Goal: Task Accomplishment & Management: Use online tool/utility

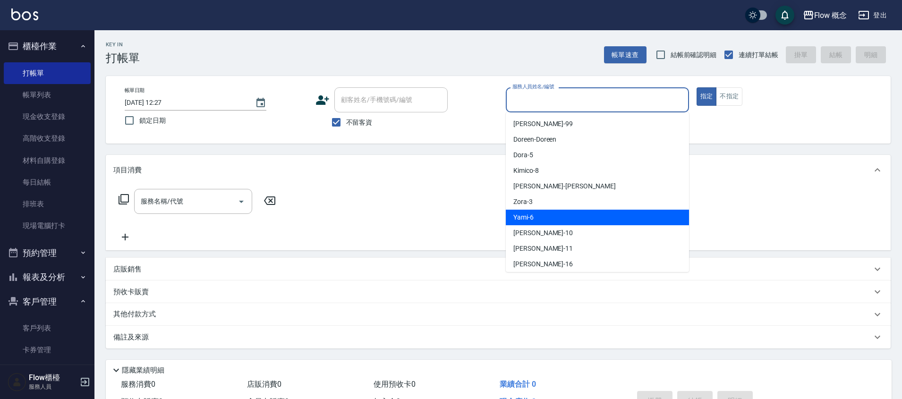
scroll to position [35, 0]
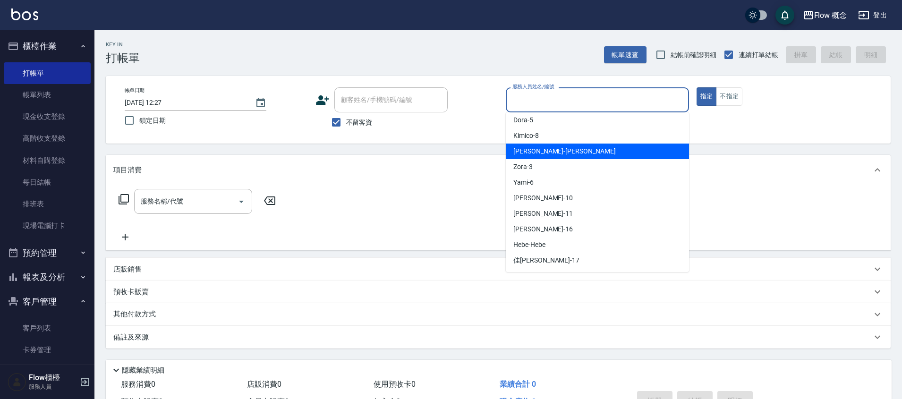
click at [543, 151] on span "[PERSON_NAME] -[PERSON_NAME]" at bounding box center [564, 151] width 102 height 10
type input "[PERSON_NAME]"
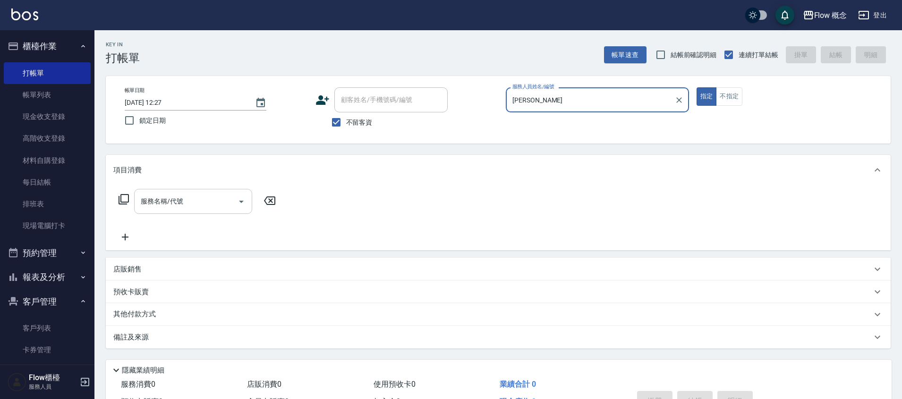
click at [172, 209] on input "服務名稱/代號" at bounding box center [185, 201] width 95 height 17
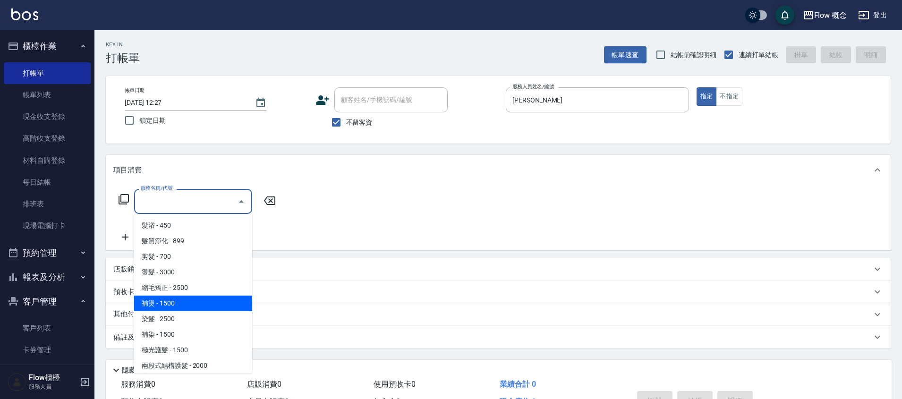
click at [185, 309] on span "補燙 - 1500" at bounding box center [193, 304] width 118 height 16
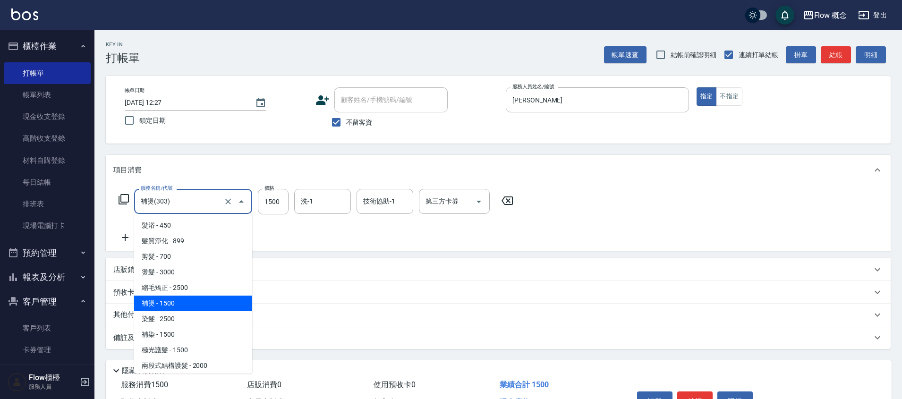
click at [193, 207] on input "補燙(303)" at bounding box center [179, 201] width 83 height 17
click at [190, 315] on span "染髮 - 2500" at bounding box center [193, 319] width 118 height 16
type input "染髮(401)"
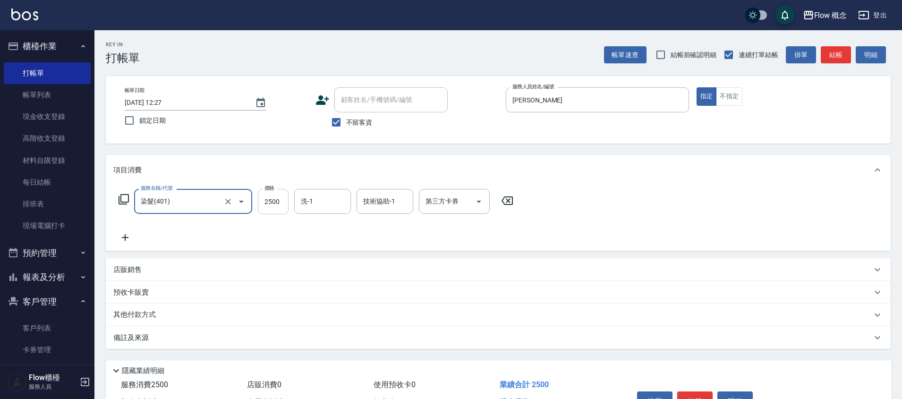
click at [283, 195] on input "2500" at bounding box center [273, 202] width 31 height 26
click at [282, 209] on input "2500" at bounding box center [273, 202] width 31 height 26
click at [129, 234] on icon at bounding box center [125, 237] width 24 height 11
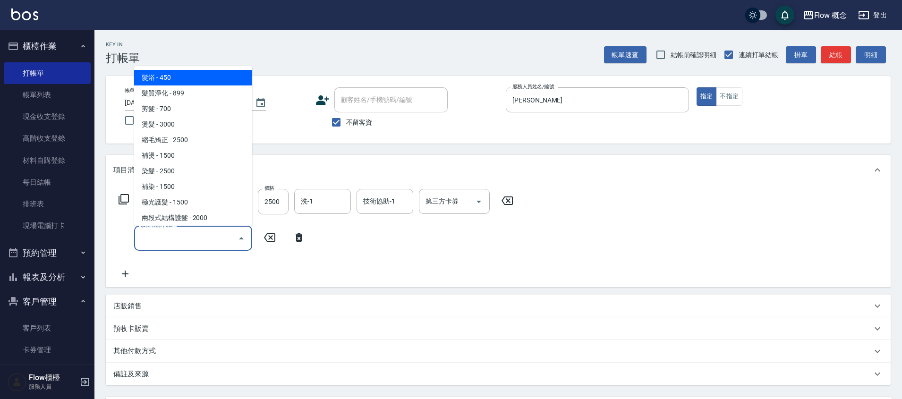
click at [171, 244] on input "服務名稱/代號" at bounding box center [185, 238] width 95 height 17
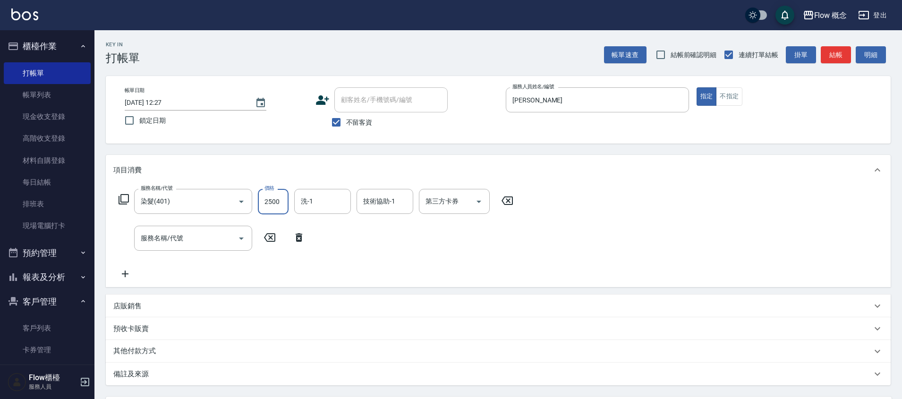
drag, startPoint x: 288, startPoint y: 206, endPoint x: 274, endPoint y: 202, distance: 14.8
click at [274, 202] on input "2500" at bounding box center [273, 202] width 31 height 26
click at [427, 247] on div "服務名稱/代號 染髮(401) 服務名稱/代號 價格 0 價格 洗-1 洗-1 技術協助-1 技術協助-1 第三方卡券 第三方卡券 服務名稱/代號 服務名稱/…" at bounding box center [316, 234] width 406 height 91
click at [282, 202] on input "0" at bounding box center [273, 202] width 31 height 26
type input "0"
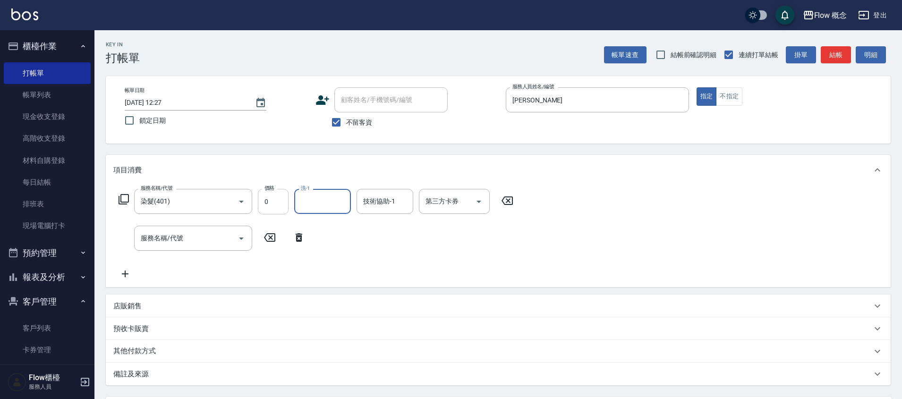
type input "1"
click at [267, 196] on input "0" at bounding box center [273, 202] width 31 height 26
click at [349, 209] on div "洗-1" at bounding box center [322, 201] width 57 height 25
type input "1390"
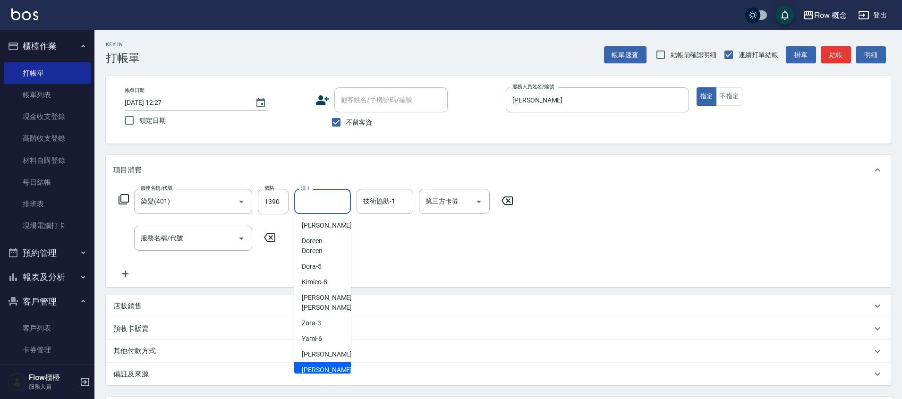
click at [321, 365] on span "[PERSON_NAME] -11" at bounding box center [332, 370] width 60 height 10
type input "[PERSON_NAME]-11"
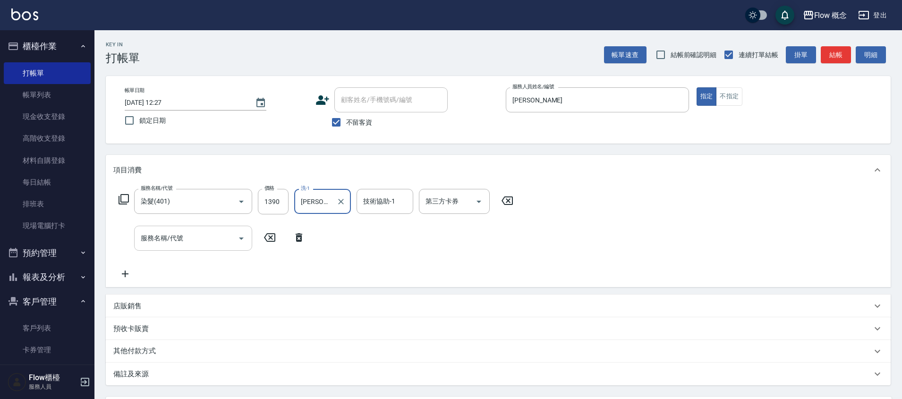
click at [207, 237] on input "服務名稱/代號" at bounding box center [185, 238] width 95 height 17
click at [185, 249] on div "服務名稱/代號" at bounding box center [193, 238] width 118 height 25
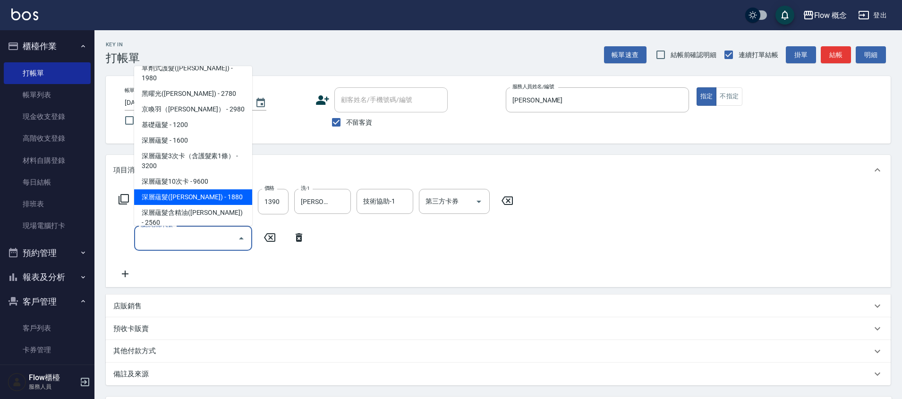
scroll to position [410, 0]
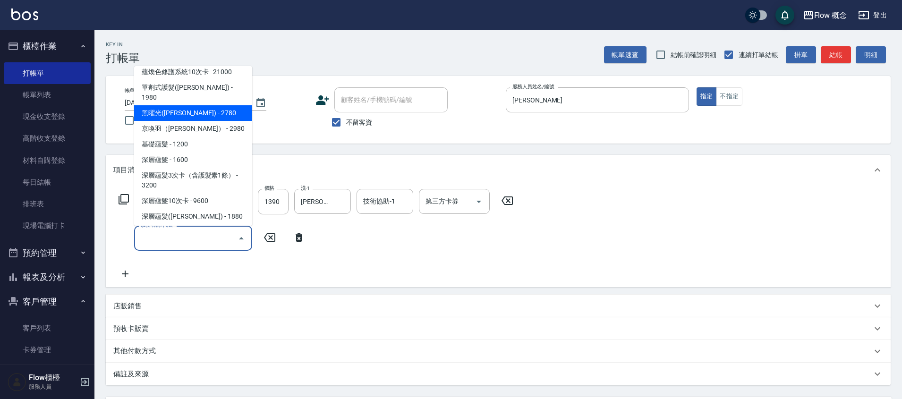
click at [186, 105] on span "黑曜光([PERSON_NAME]) - 2780" at bounding box center [193, 113] width 118 height 16
type input "黑曜光([PERSON_NAME])(520)"
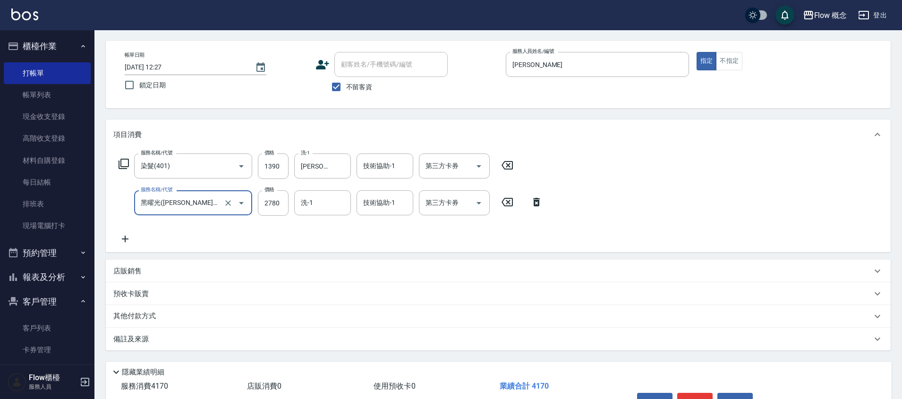
scroll to position [94, 0]
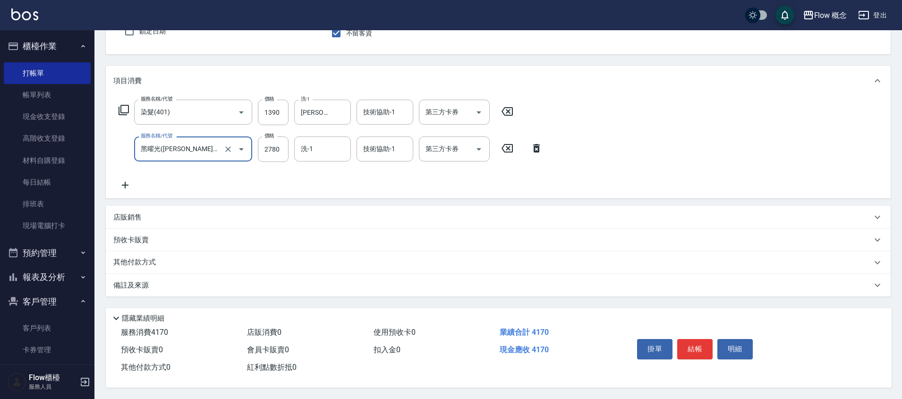
click at [138, 274] on div "備註及來源" at bounding box center [498, 285] width 785 height 23
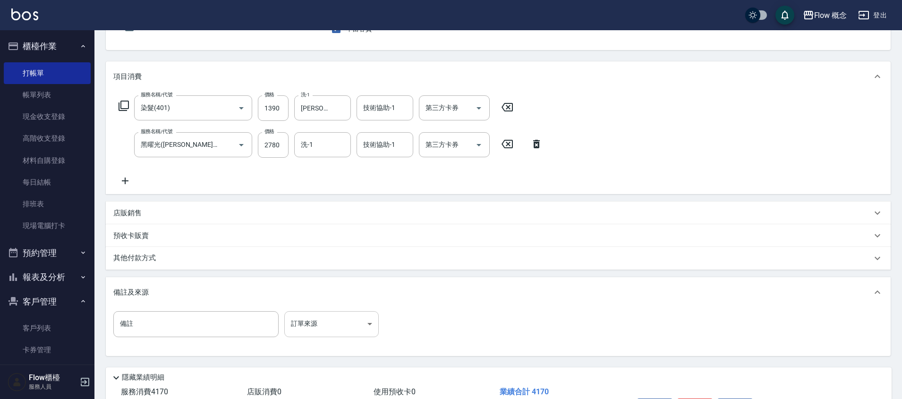
click at [327, 316] on body "Flow 概念 登出 櫃檯作業 打帳單 帳單列表 現金收支登錄 高階收支登錄 材料自購登錄 每日結帳 排班表 現場電腦打卡 預約管理 預約管理 單日預約紀錄 …" at bounding box center [451, 182] width 902 height 552
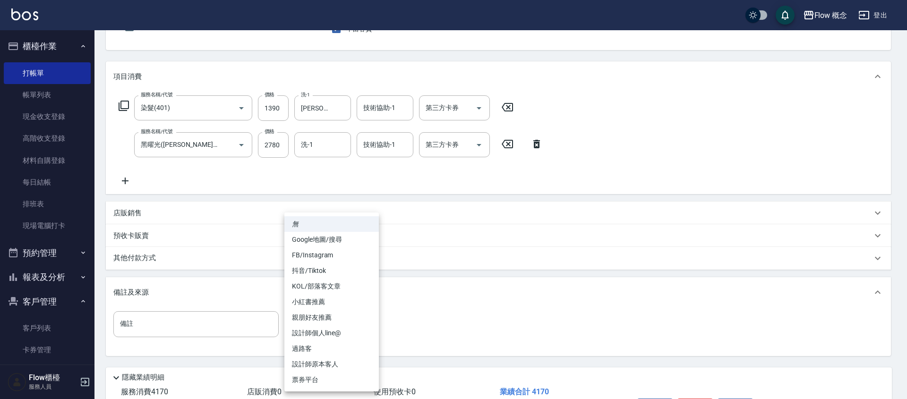
click at [325, 256] on li "FB/Instagram" at bounding box center [331, 256] width 94 height 16
type input "FB/Instagram"
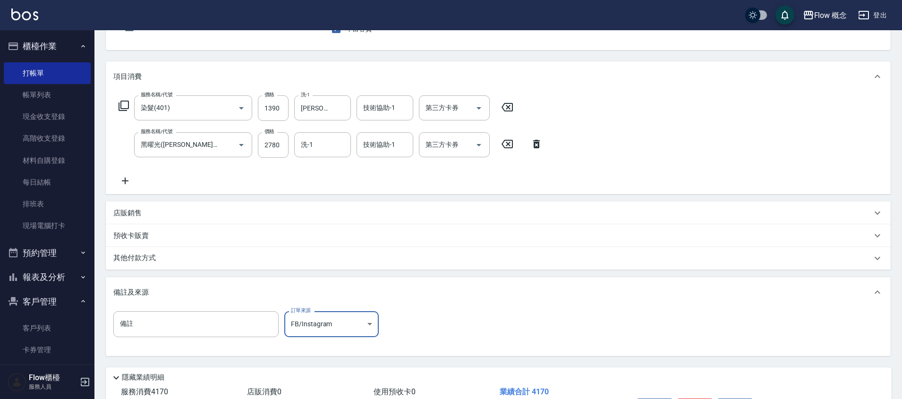
click at [184, 260] on div "其他付款方式" at bounding box center [492, 258] width 759 height 10
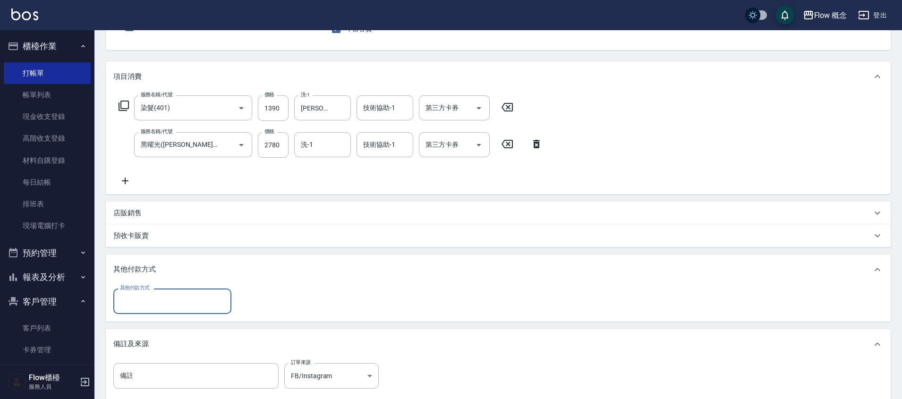
scroll to position [0, 0]
click at [191, 295] on input "其他付款方式" at bounding box center [173, 301] width 110 height 17
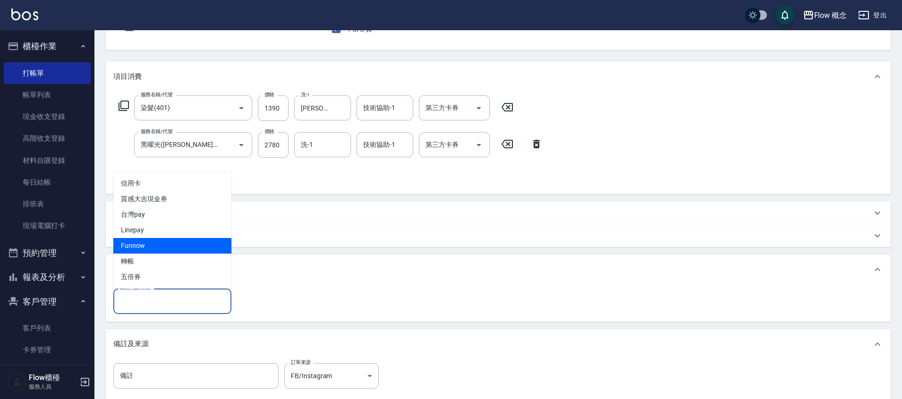
click at [378, 225] on div "預收卡販賣" at bounding box center [498, 235] width 785 height 23
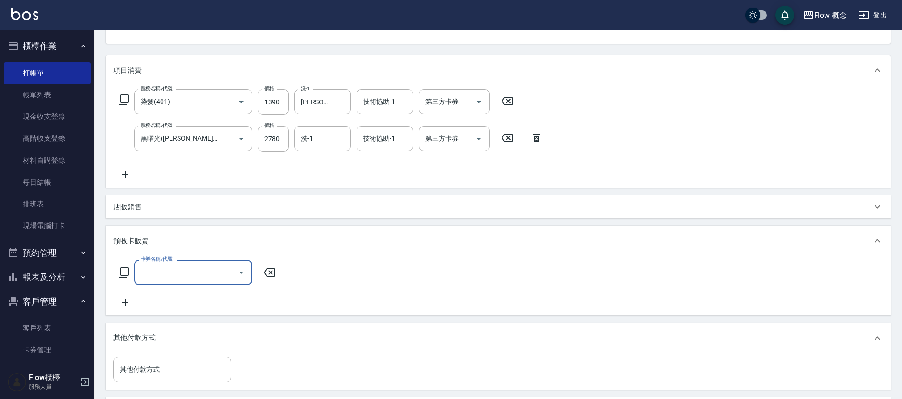
scroll to position [107, 0]
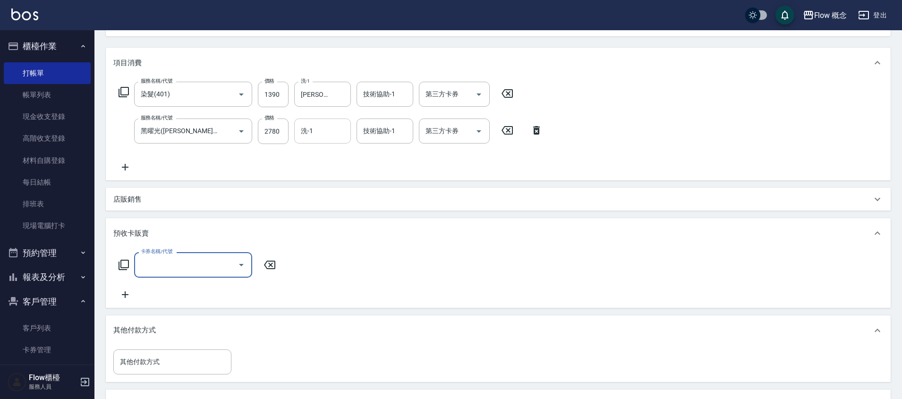
click at [326, 138] on input "洗-1" at bounding box center [323, 131] width 48 height 17
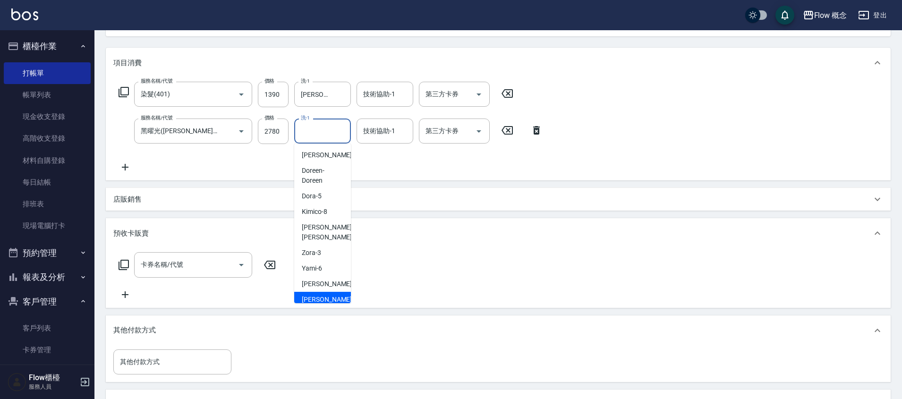
click at [307, 292] on div "[PERSON_NAME] -11" at bounding box center [322, 300] width 57 height 16
type input "[PERSON_NAME]-11"
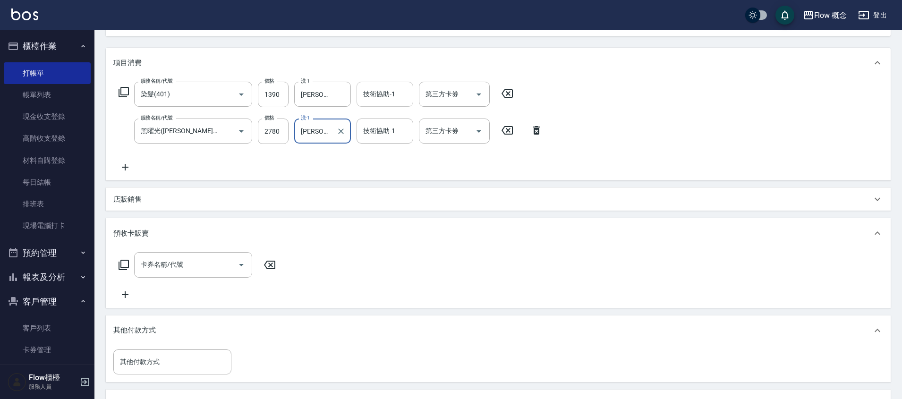
click at [379, 97] on input "技術協助-1" at bounding box center [385, 94] width 48 height 17
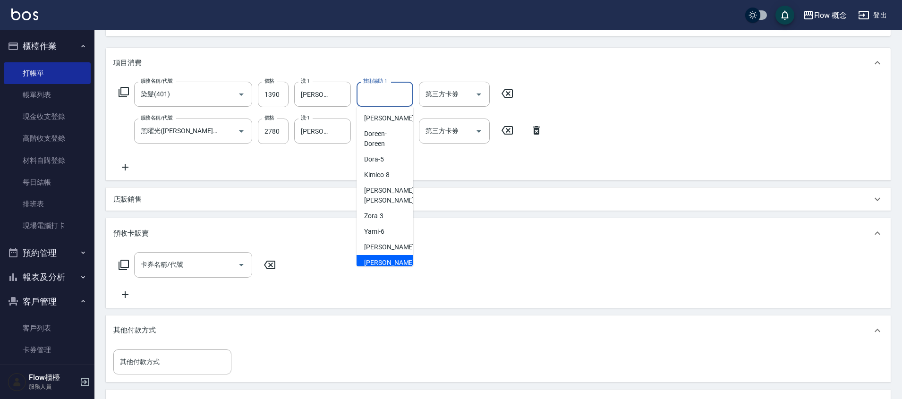
click at [376, 258] on span "[PERSON_NAME] -11" at bounding box center [394, 263] width 60 height 10
type input "[PERSON_NAME]-11"
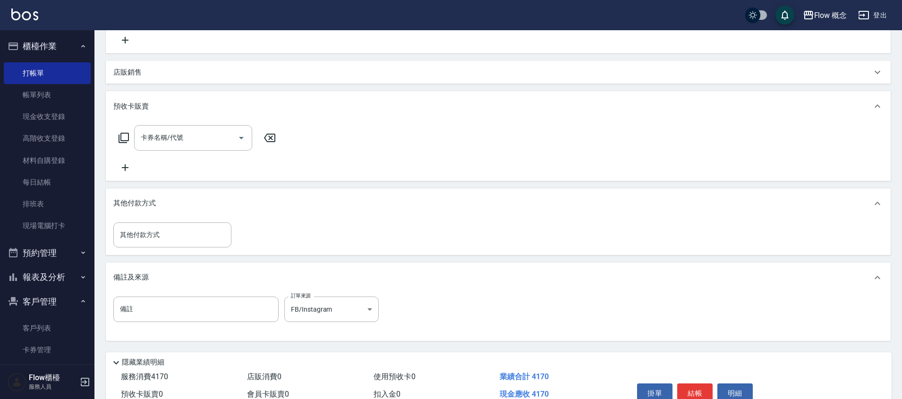
scroll to position [283, 0]
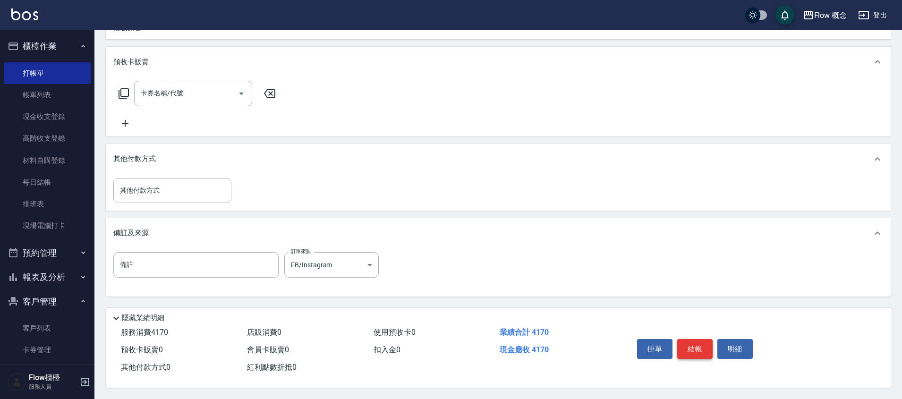
click at [708, 340] on button "結帳" at bounding box center [694, 349] width 35 height 20
type input "[DATE] 13:57"
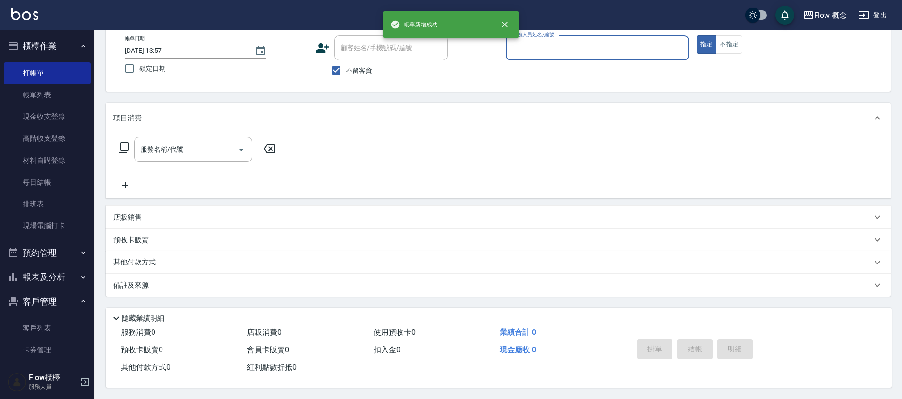
scroll to position [0, 0]
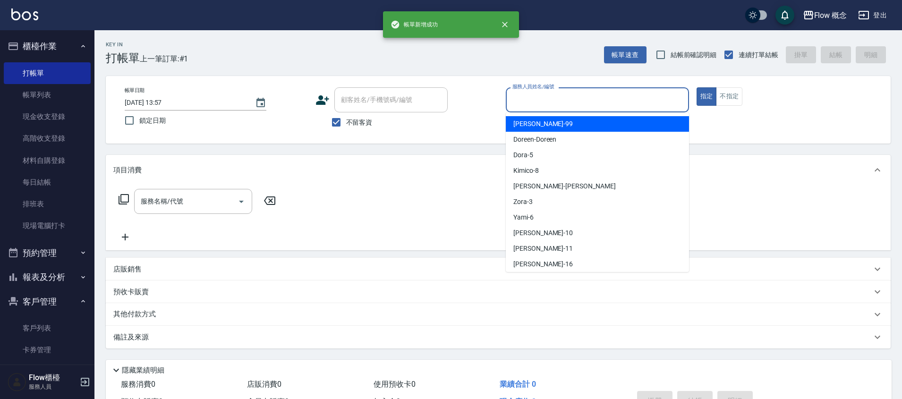
click at [582, 101] on input "服務人員姓名/編號" at bounding box center [597, 100] width 175 height 17
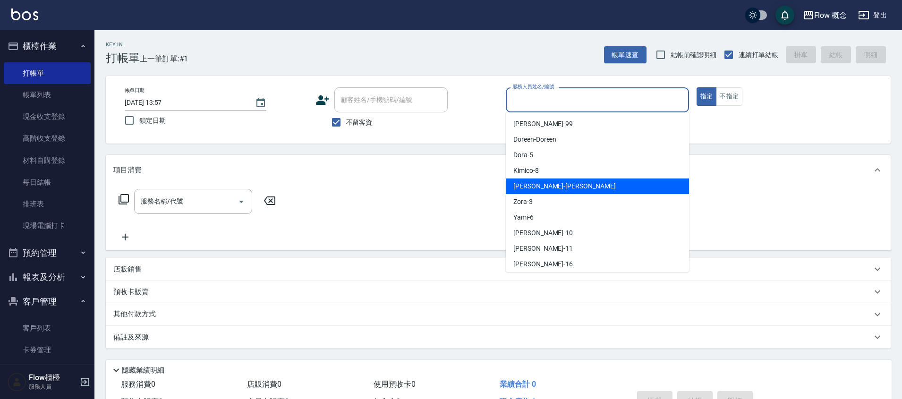
click at [538, 190] on span "[PERSON_NAME] -[PERSON_NAME]" at bounding box center [564, 186] width 102 height 10
type input "[PERSON_NAME]"
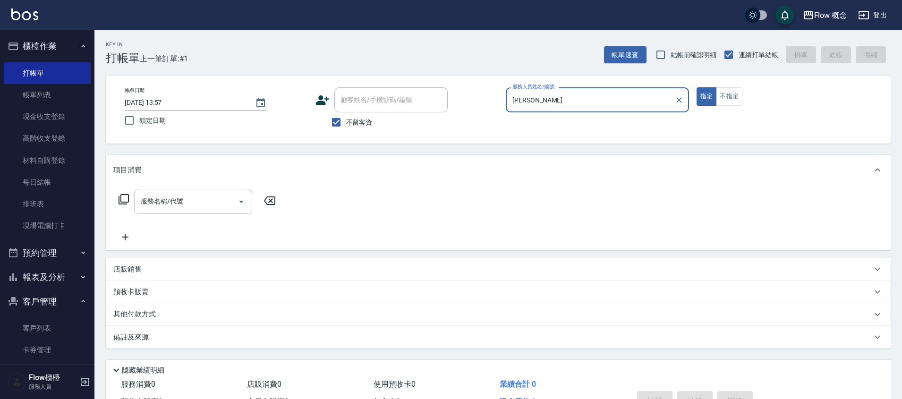
click at [205, 199] on input "服務名稱/代號" at bounding box center [185, 201] width 95 height 17
